Goal: Check status: Check status

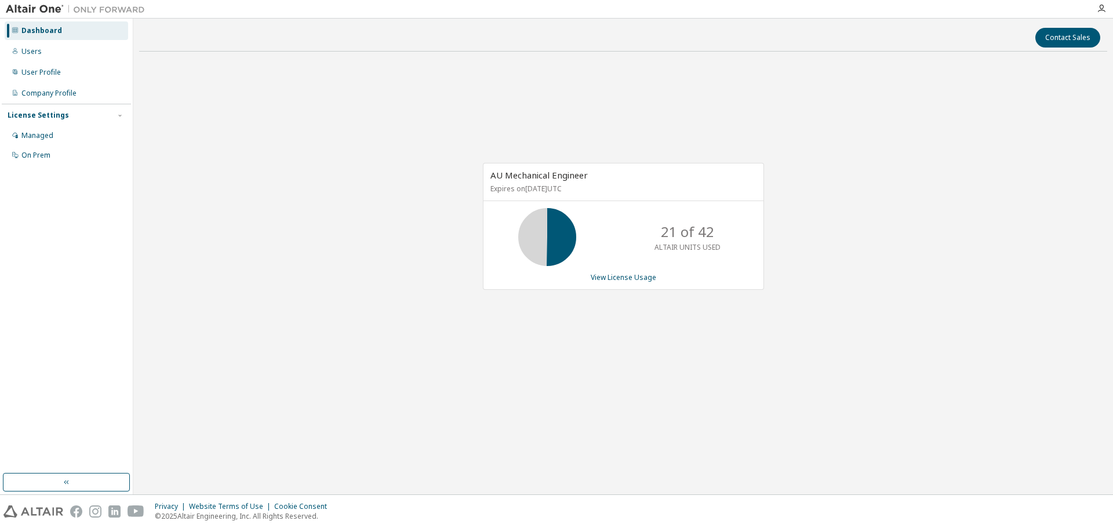
click at [360, 274] on div "AU Mechanical Engineer Expires on July 10, 2026 UTC 21 of 42 ALTAIR UNITS USED …" at bounding box center [623, 232] width 968 height 343
